Goal: Task Accomplishment & Management: Use online tool/utility

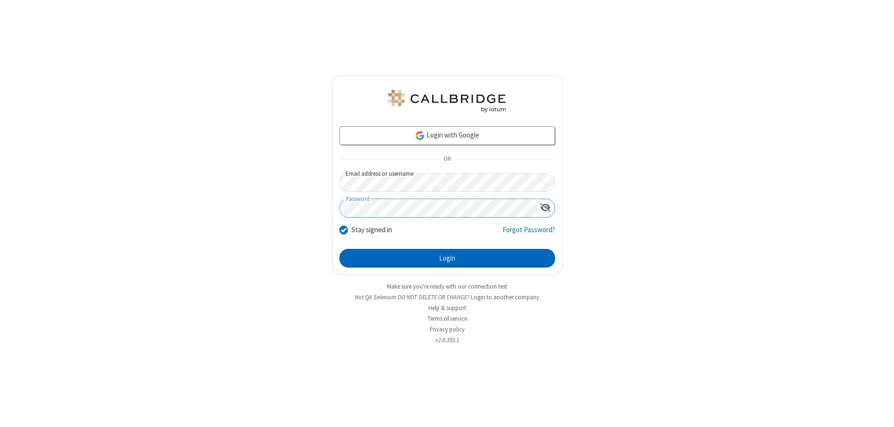
click at [447, 258] on button "Login" at bounding box center [447, 258] width 216 height 19
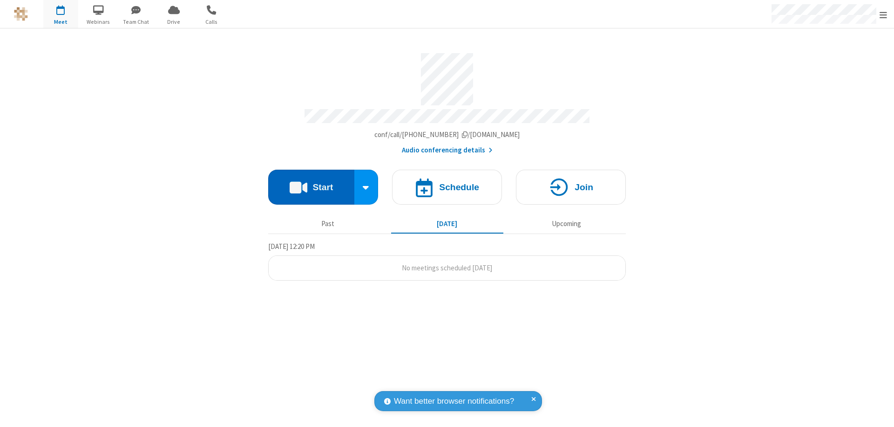
click at [311, 183] on button "Start" at bounding box center [311, 187] width 86 height 35
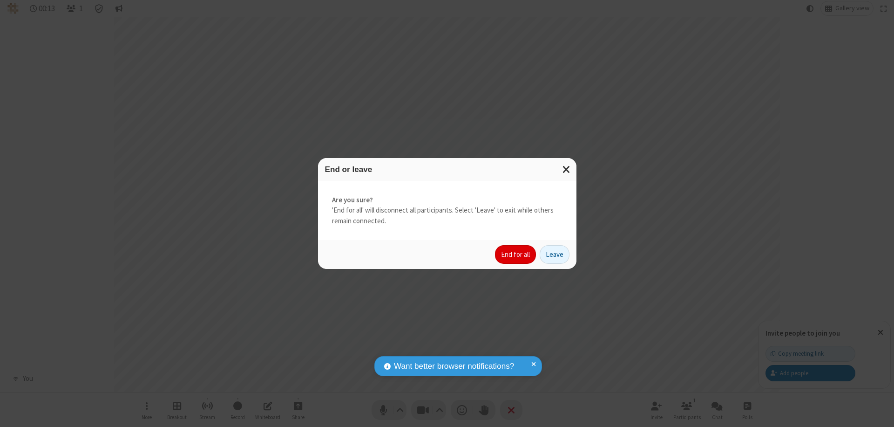
click at [516, 254] on button "End for all" at bounding box center [515, 254] width 41 height 19
